Goal: Transaction & Acquisition: Obtain resource

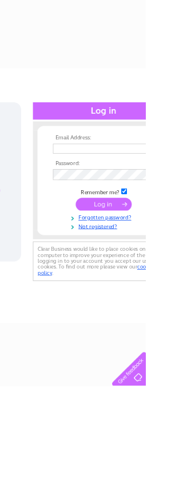
scroll to position [0, 335]
click at [131, 189] on input "text" at bounding box center [125, 186] width 118 height 13
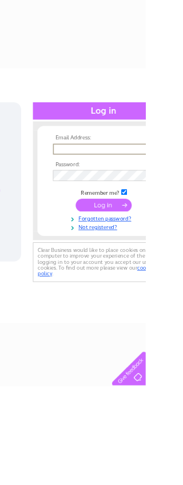
click at [119, 265] on input "submit" at bounding box center [130, 257] width 70 height 16
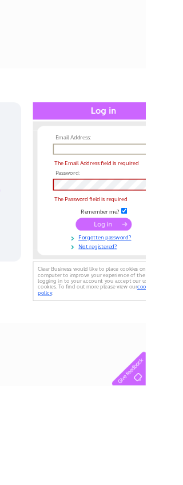
type input "kirkpatrickbros@aol.com"
click at [129, 273] on input "submit" at bounding box center [130, 281] width 70 height 16
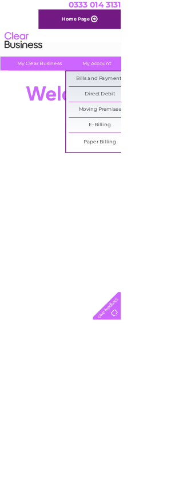
click at [150, 124] on link "Bills and Payments" at bounding box center [151, 119] width 94 height 23
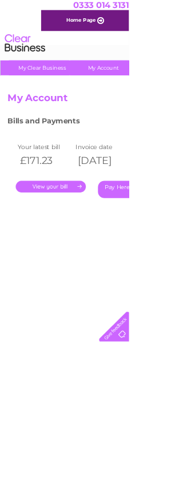
click at [76, 270] on link "." at bounding box center [71, 264] width 99 height 17
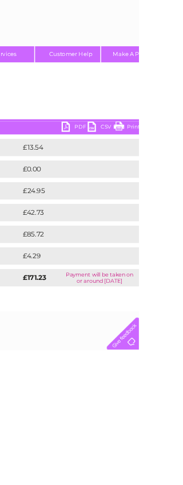
scroll to position [0, 221]
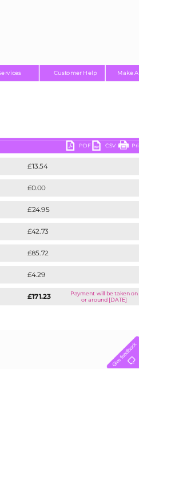
click at [91, 192] on link "PDF" at bounding box center [104, 192] width 34 height 17
